Goal: Transaction & Acquisition: Subscribe to service/newsletter

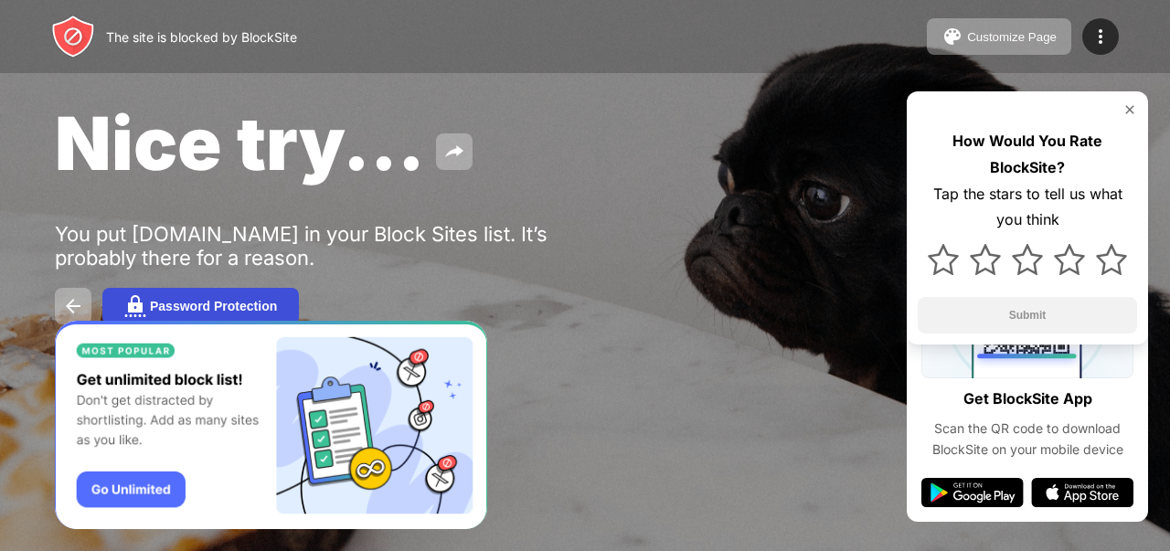
click at [227, 293] on button "Password Protection" at bounding box center [200, 306] width 196 height 37
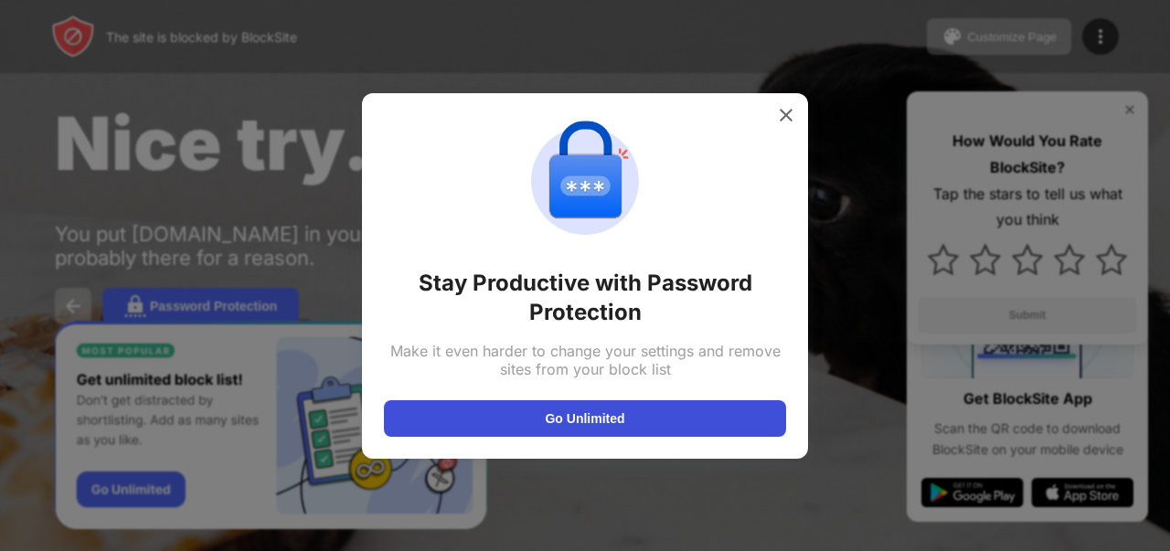
click at [503, 419] on button "Go Unlimited" at bounding box center [585, 418] width 402 height 37
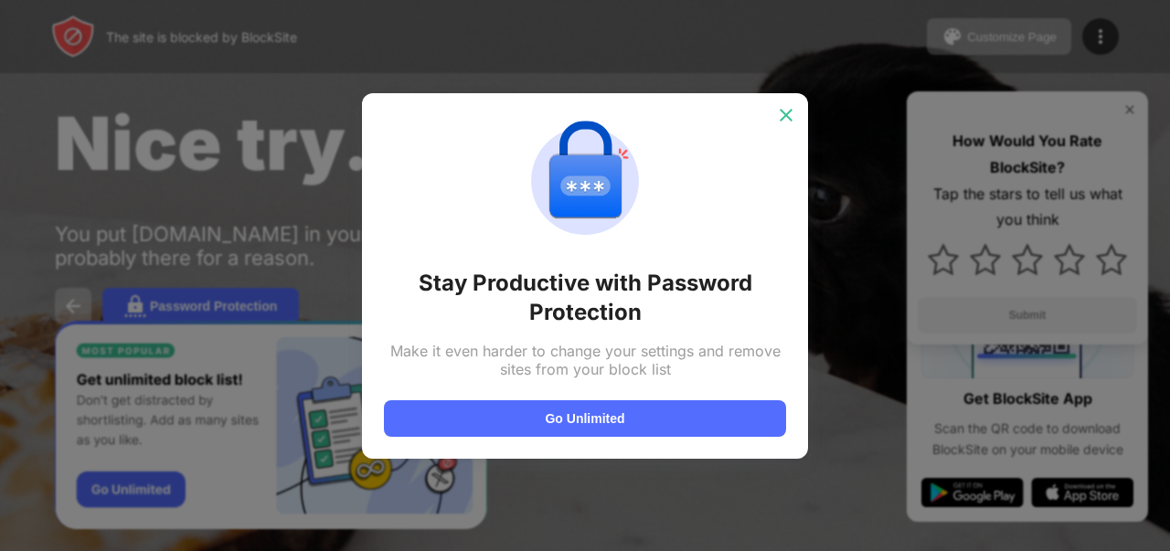
click at [789, 120] on img at bounding box center [786, 115] width 18 height 18
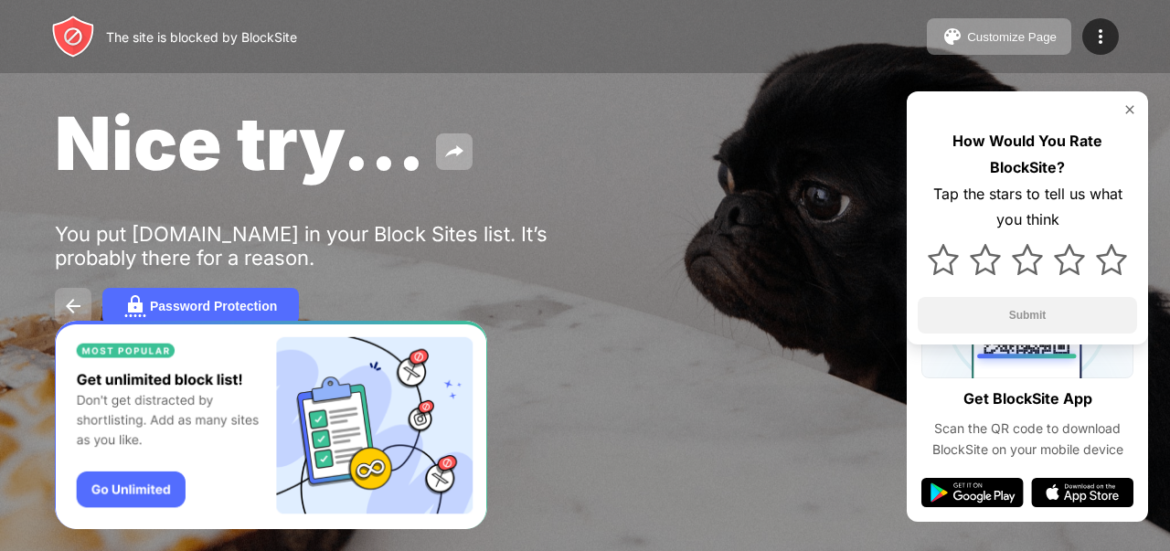
click at [73, 289] on button at bounding box center [73, 306] width 37 height 37
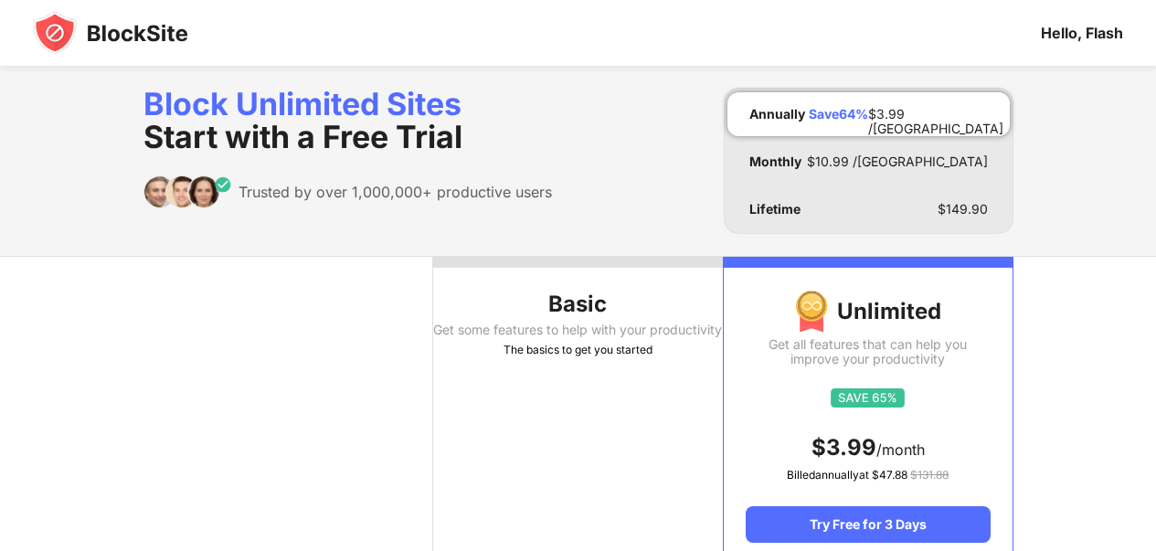
scroll to position [91, 0]
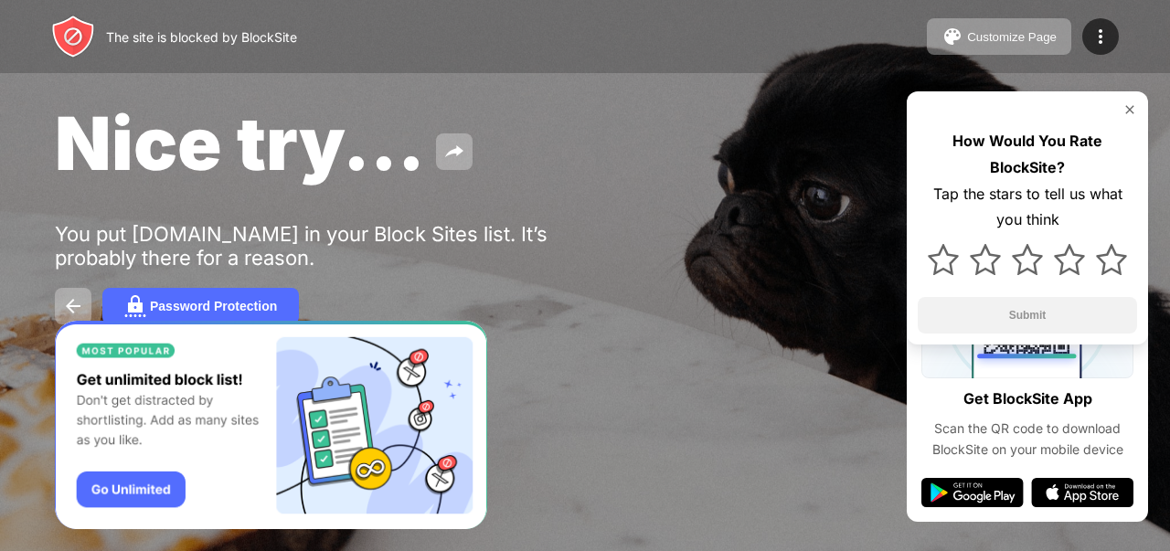
click at [1135, 113] on img at bounding box center [1129, 109] width 15 height 15
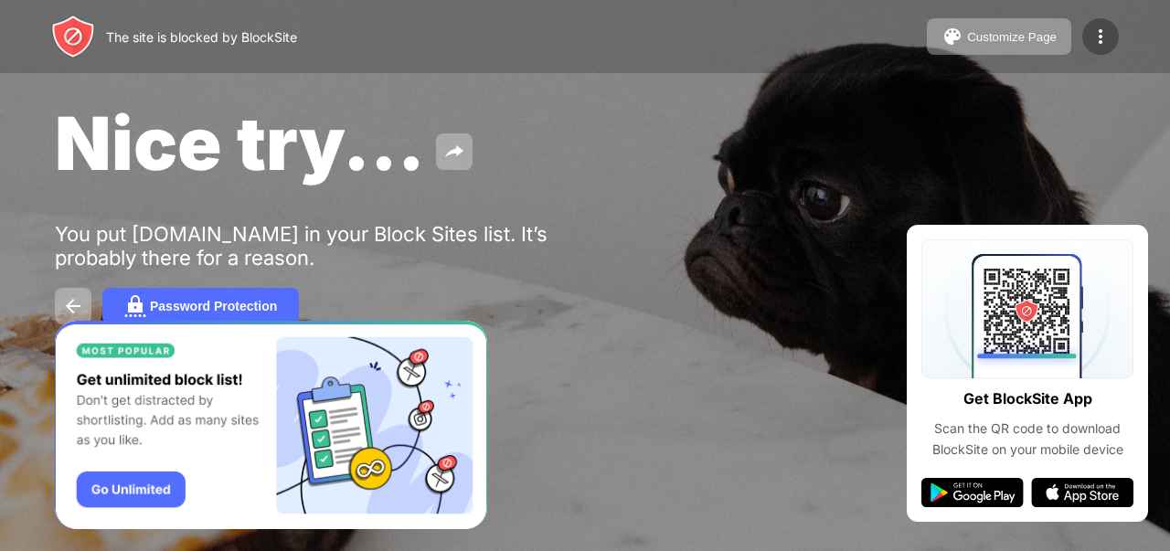
click at [1108, 29] on img at bounding box center [1100, 37] width 22 height 22
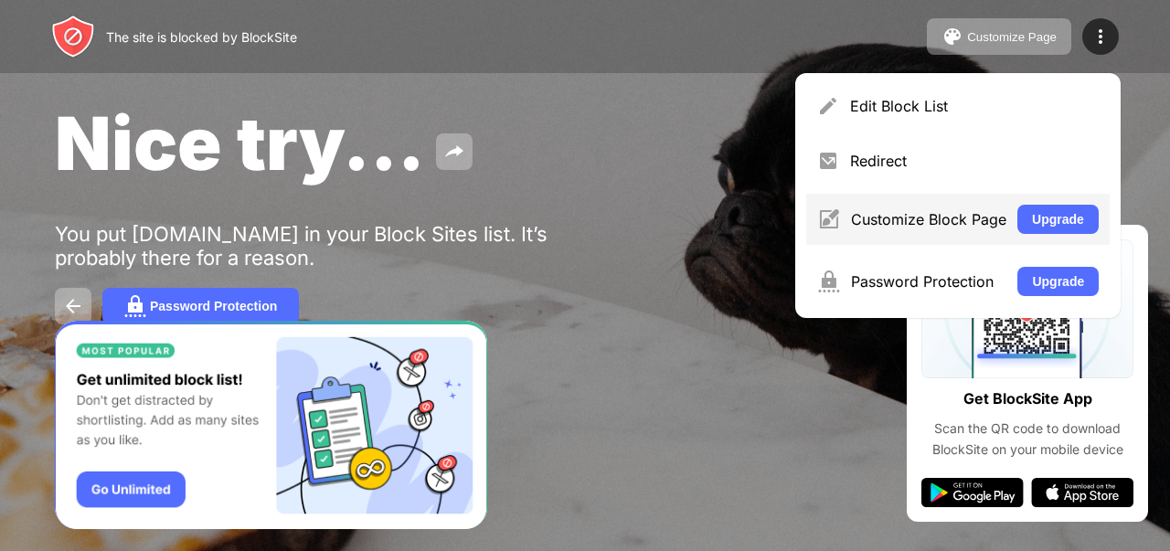
click at [975, 217] on div "Customize Block Page" at bounding box center [928, 219] width 155 height 18
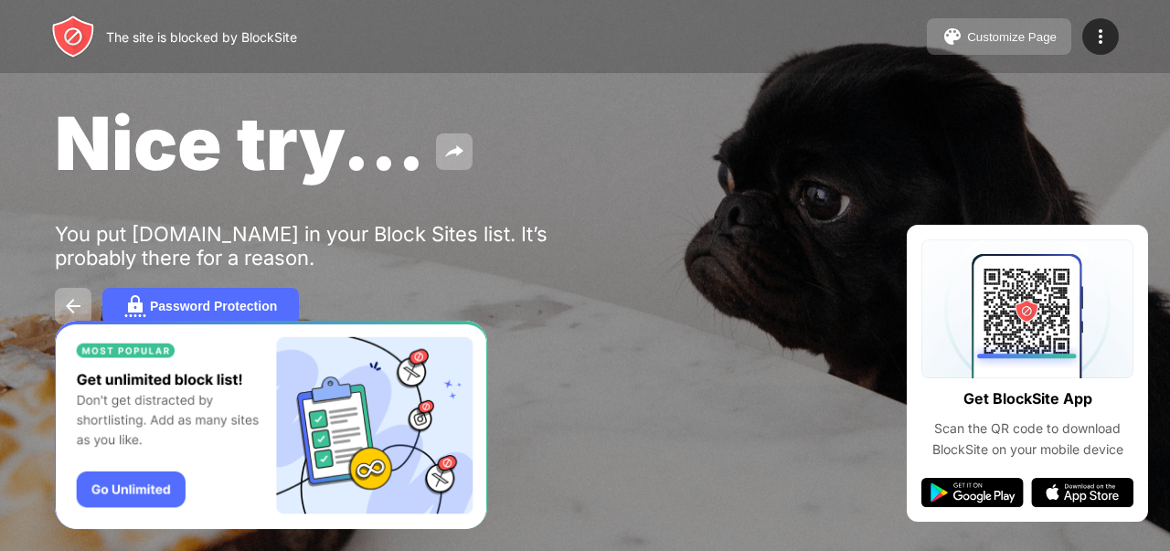
click at [937, 35] on button "Customize Page" at bounding box center [999, 36] width 144 height 37
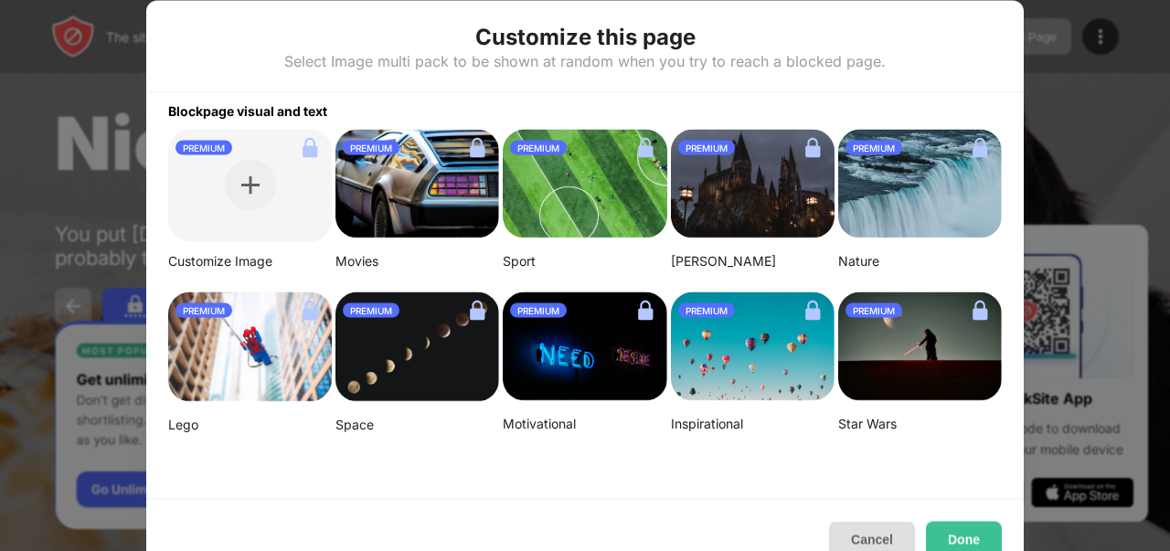
click at [845, 526] on button "Cancel" at bounding box center [872, 539] width 86 height 37
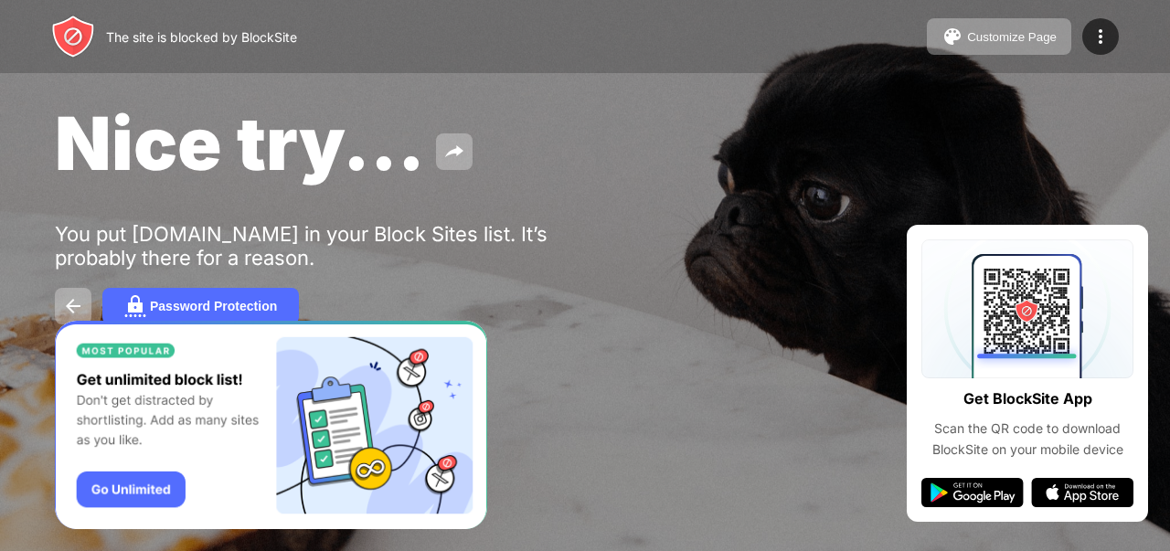
click at [151, 484] on img "Banner Message" at bounding box center [271, 425] width 432 height 209
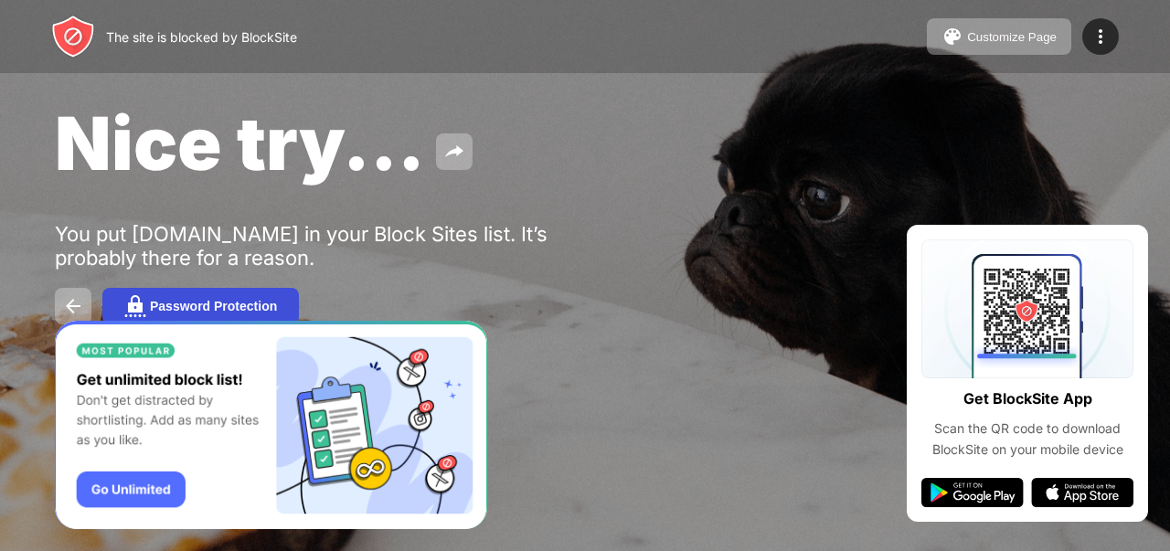
click at [210, 292] on button "Password Protection" at bounding box center [200, 306] width 196 height 37
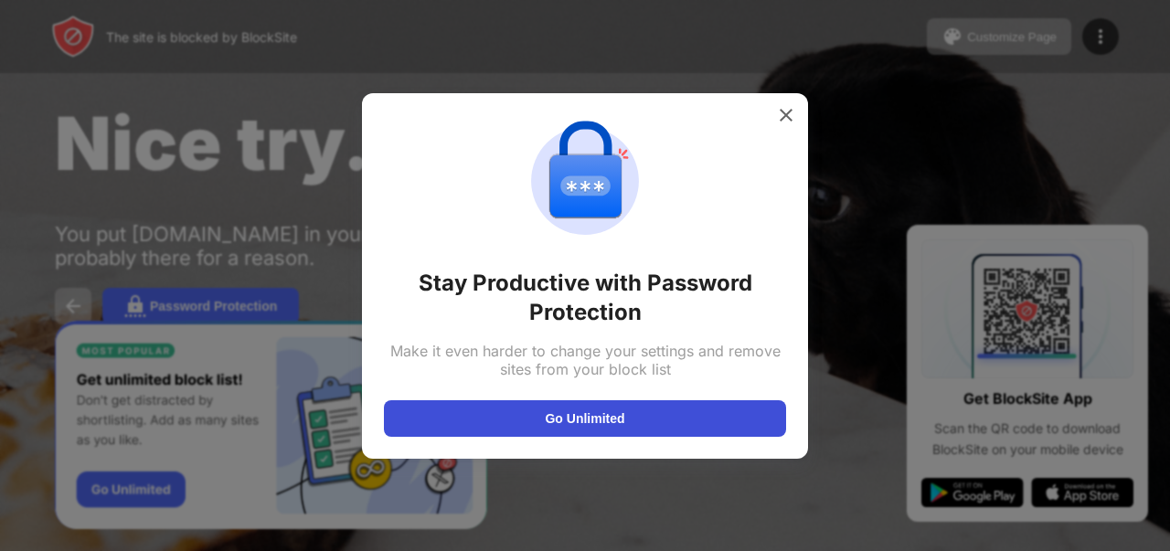
click at [545, 416] on button "Go Unlimited" at bounding box center [585, 418] width 402 height 37
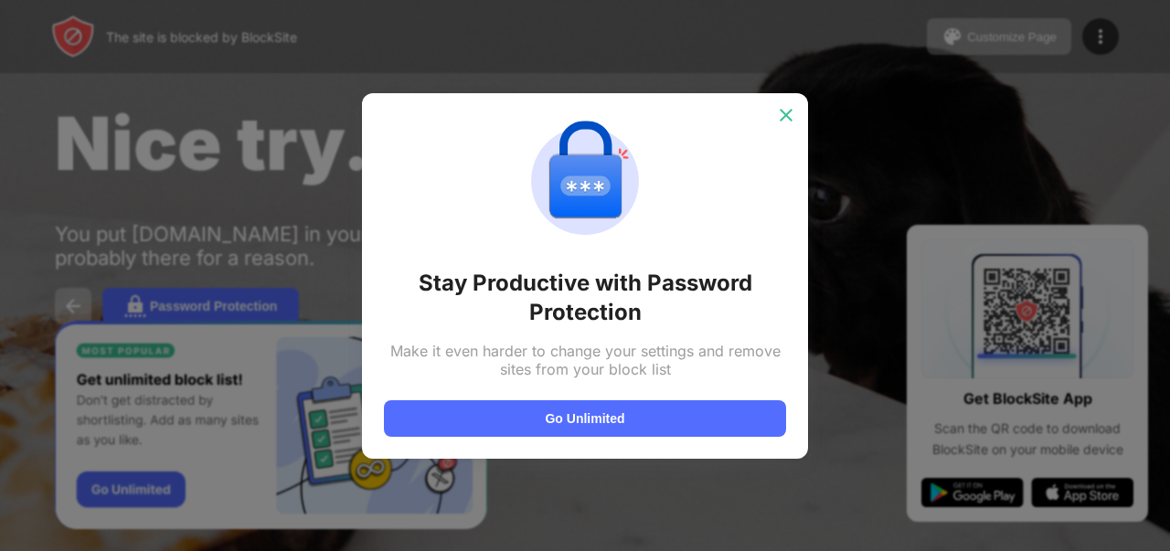
click at [777, 112] on img at bounding box center [786, 115] width 18 height 18
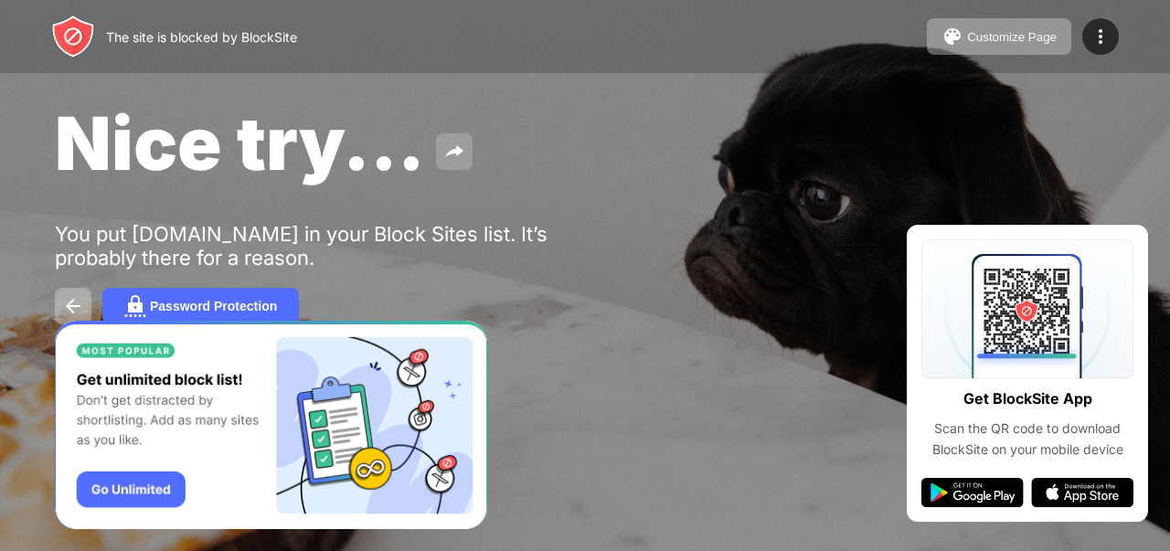
click at [449, 150] on img at bounding box center [454, 152] width 22 height 22
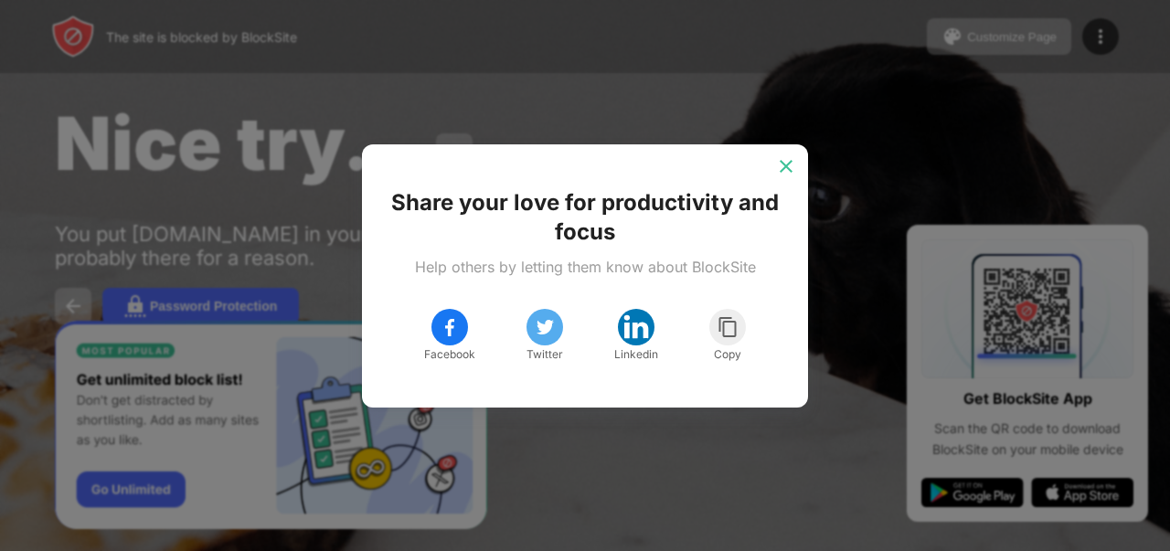
click at [785, 172] on img at bounding box center [786, 166] width 18 height 18
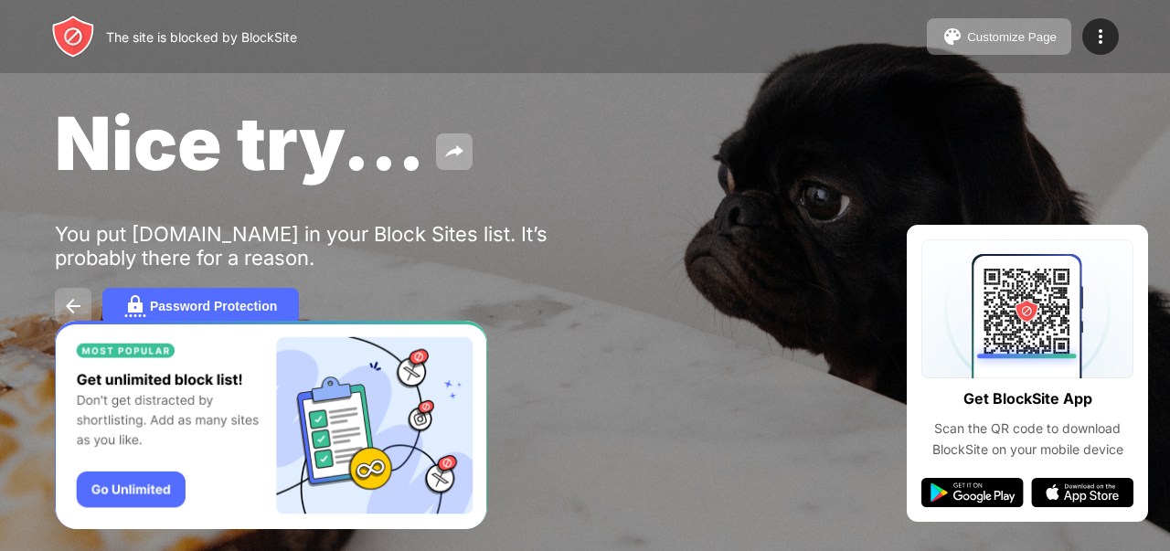
click at [58, 293] on button at bounding box center [73, 306] width 37 height 37
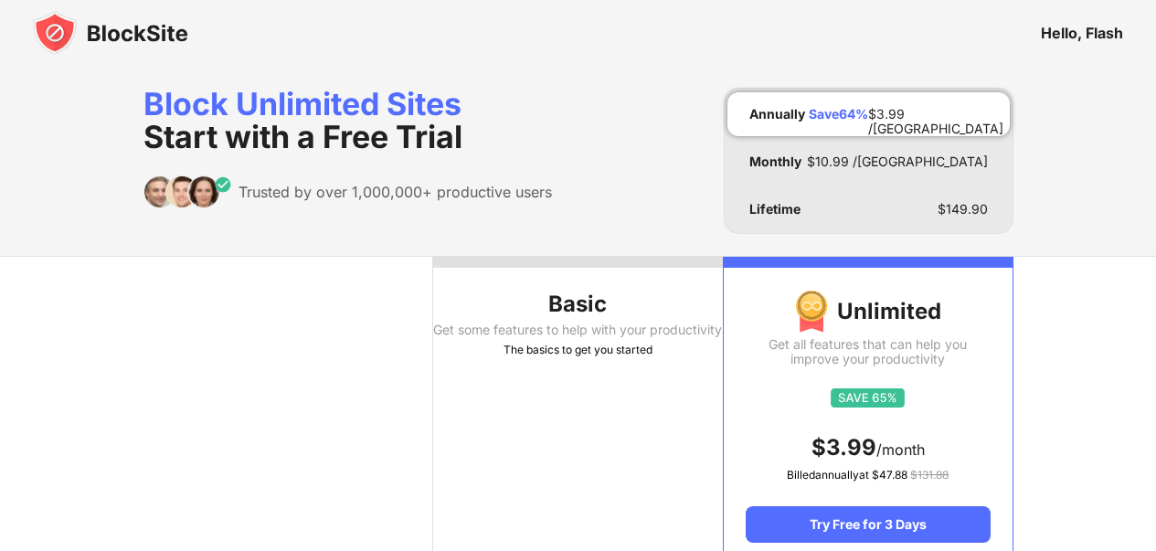
click at [90, 33] on img at bounding box center [110, 33] width 155 height 44
